Goal: Task Accomplishment & Management: Complete application form

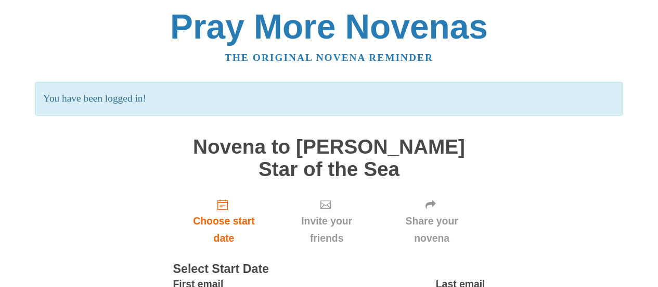
scroll to position [83, 0]
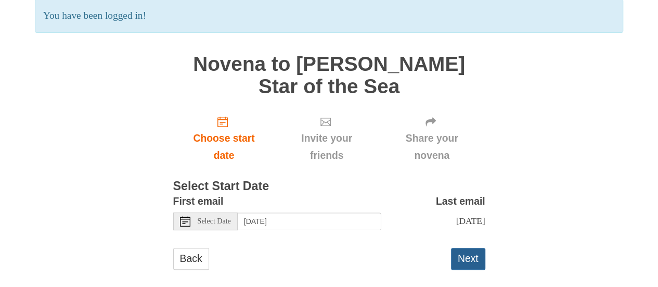
click at [455, 249] on button "Next" at bounding box center [468, 258] width 34 height 21
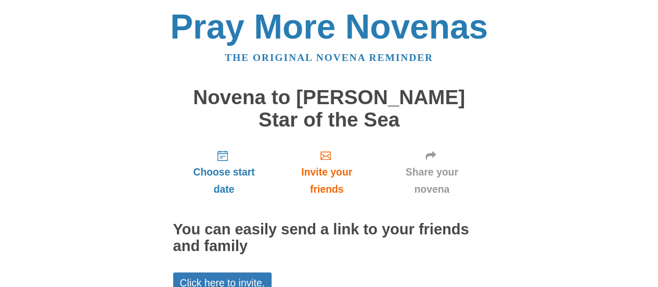
scroll to position [83, 0]
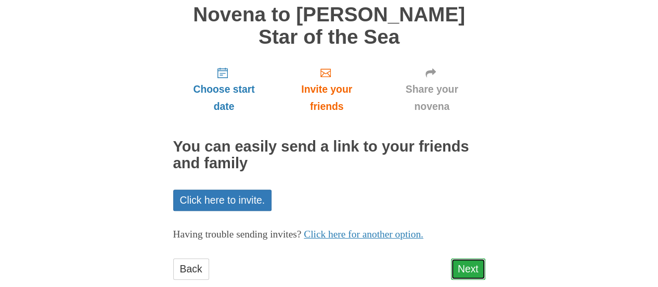
drag, startPoint x: 0, startPoint y: 0, endPoint x: 455, endPoint y: 249, distance: 518.3
click at [455, 258] on link "Next" at bounding box center [468, 268] width 34 height 21
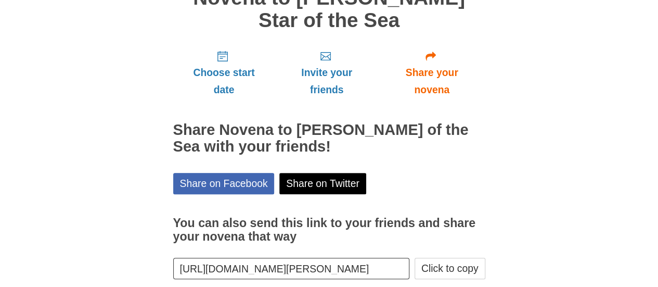
scroll to position [130, 0]
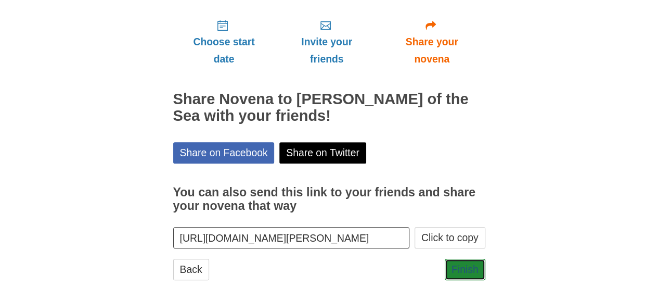
click at [455, 259] on link "Finish" at bounding box center [465, 269] width 41 height 21
